Goal: Contribute content

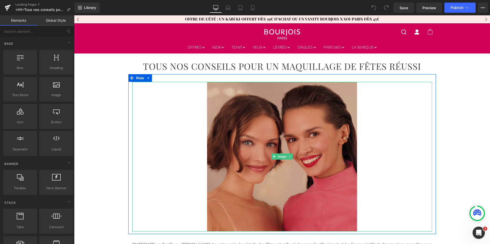
click at [244, 128] on img at bounding box center [282, 157] width 150 height 150
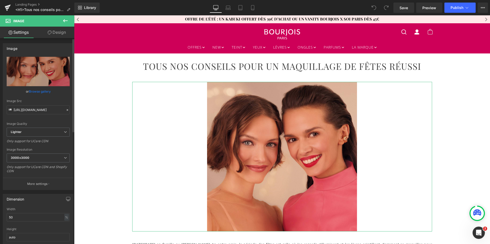
click at [46, 89] on link "Browse gallery" at bounding box center [40, 91] width 22 height 9
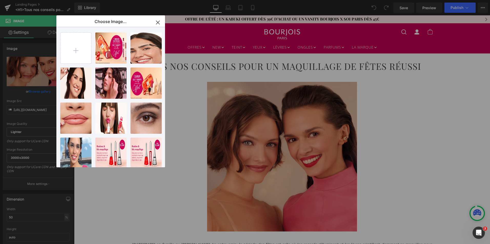
type input "C:\fakepath\1.jpg"
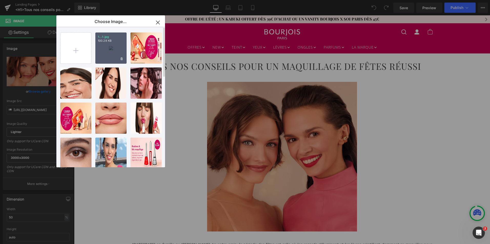
click at [112, 54] on div "1...1.jpg 100.28 KB" at bounding box center [110, 48] width 31 height 31
type input "[URL][DOMAIN_NAME]"
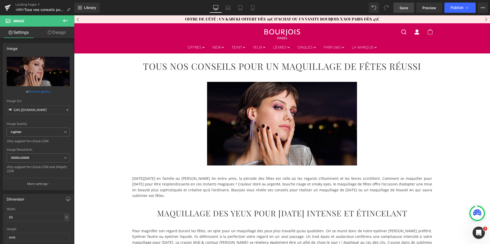
click at [406, 7] on span "Save" at bounding box center [403, 7] width 8 height 5
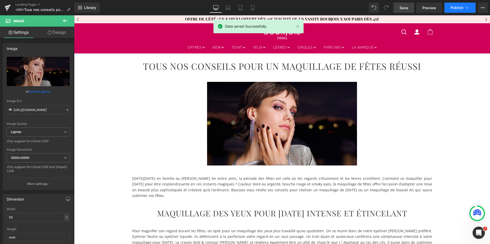
click at [453, 8] on span "Publish" at bounding box center [456, 8] width 13 height 4
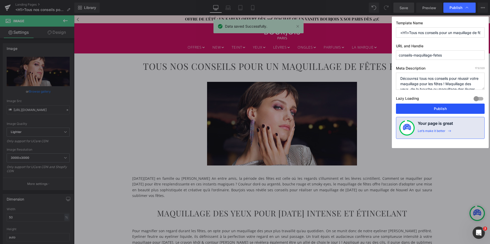
click at [438, 108] on button "Publish" at bounding box center [440, 109] width 89 height 10
